Goal: Find specific page/section: Find specific page/section

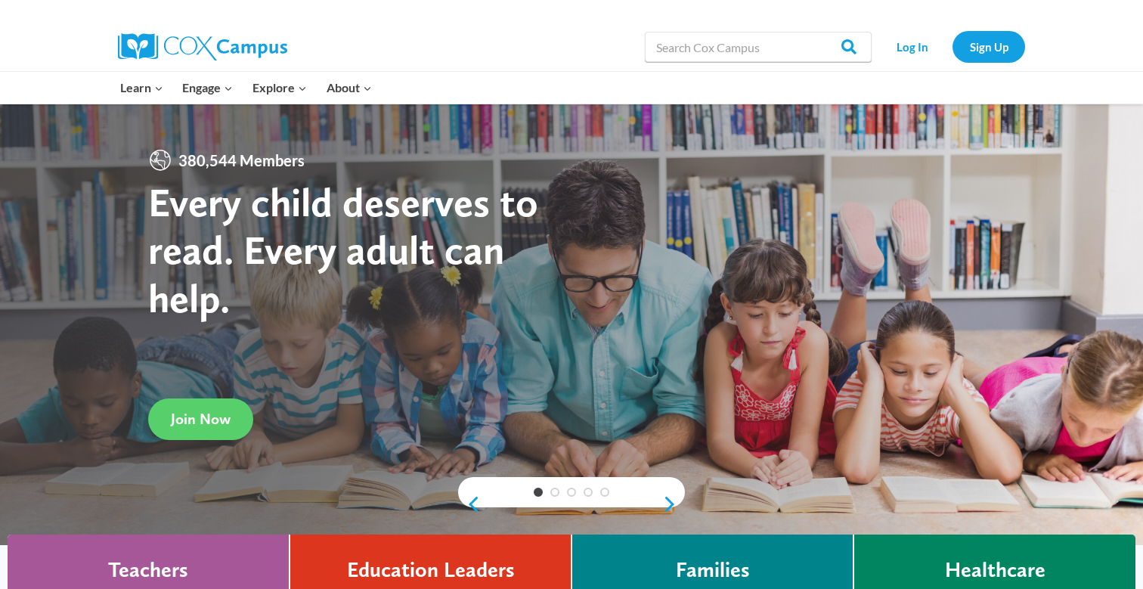
click at [489, 54] on div "Search in https://coxcampus.org/ Search Search Log In Sign Up" at bounding box center [745, 47] width 559 height 48
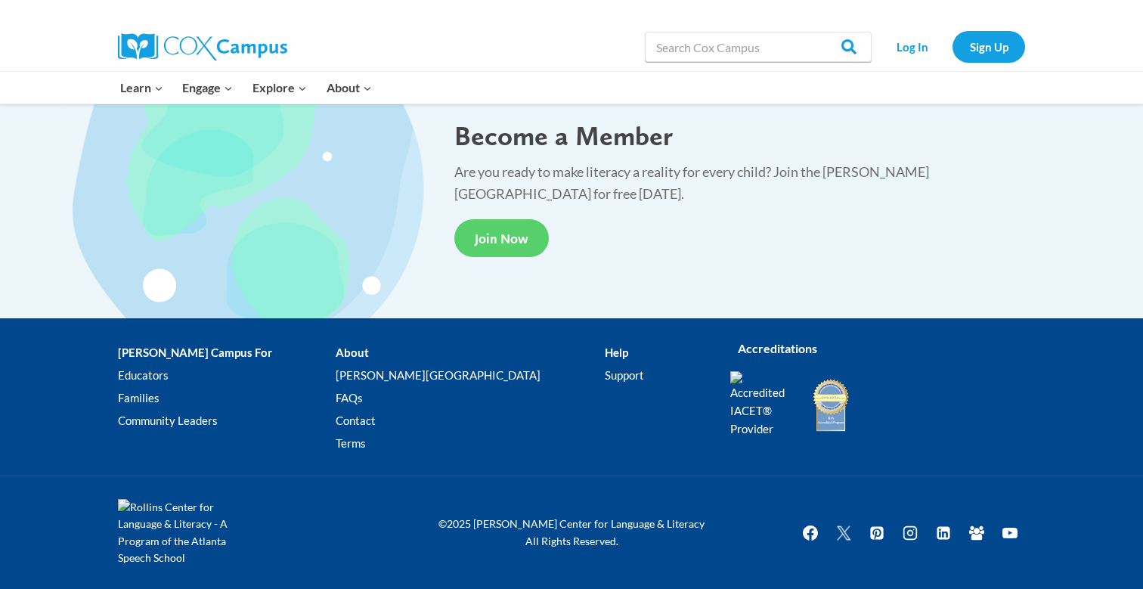
scroll to position [2887, 0]
click at [370, 364] on link "[PERSON_NAME][GEOGRAPHIC_DATA]" at bounding box center [470, 375] width 268 height 23
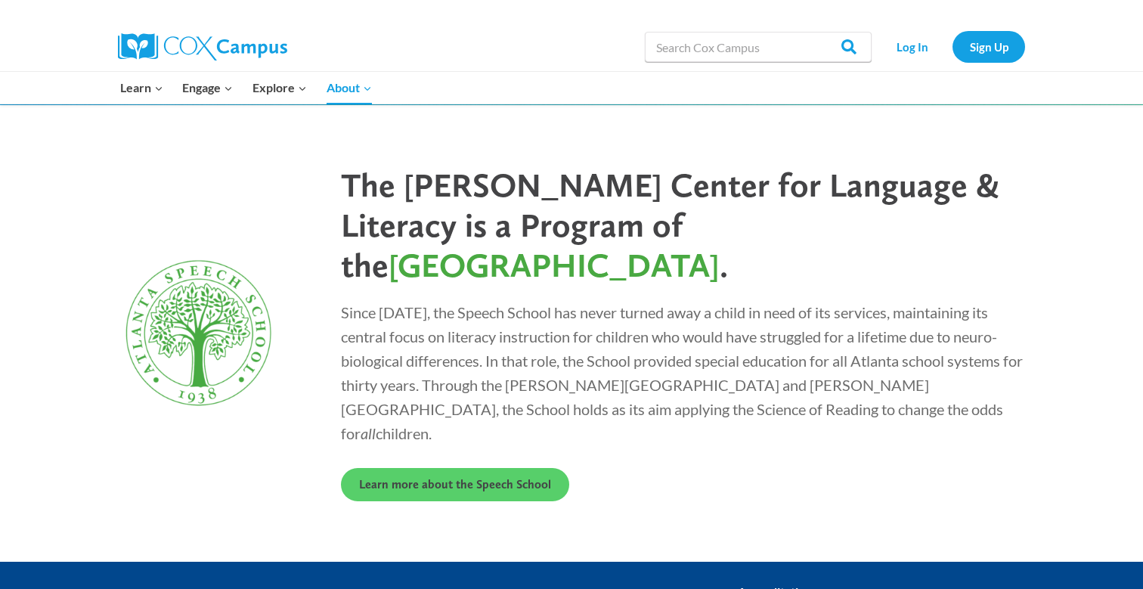
scroll to position [4139, 0]
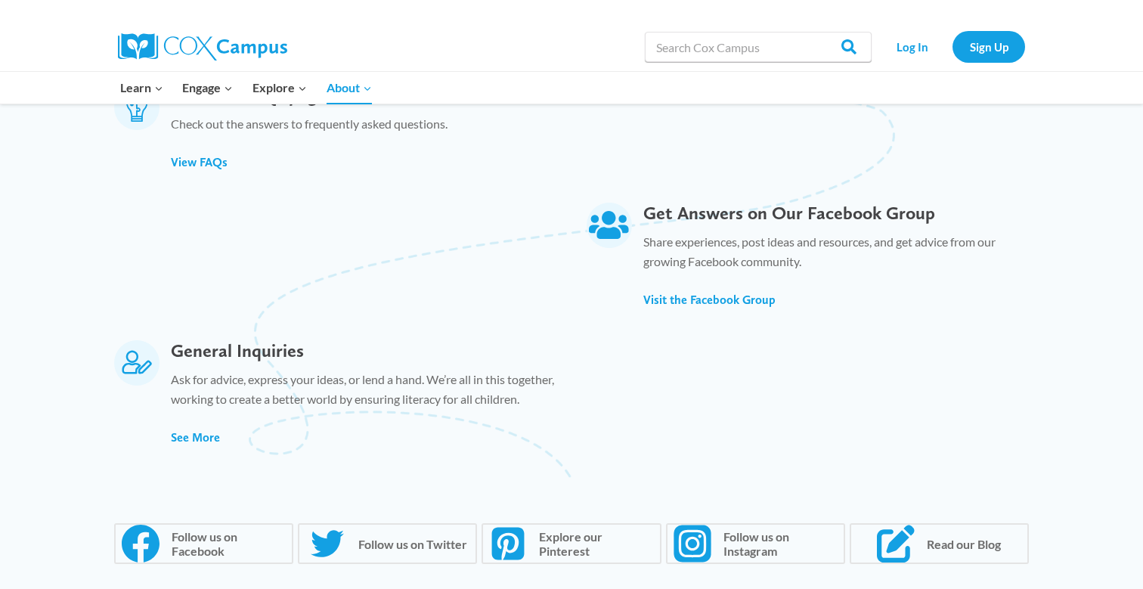
scroll to position [878, 0]
click at [203, 155] on span "View FAQs" at bounding box center [199, 162] width 57 height 14
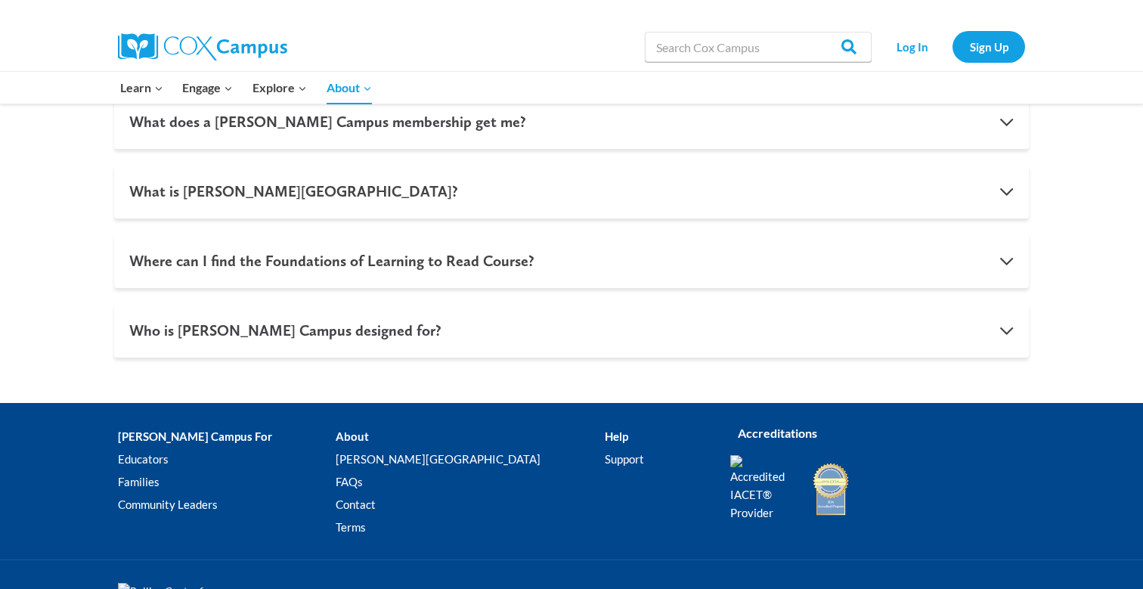
scroll to position [1558, 0]
